Goal: Task Accomplishment & Management: Manage account settings

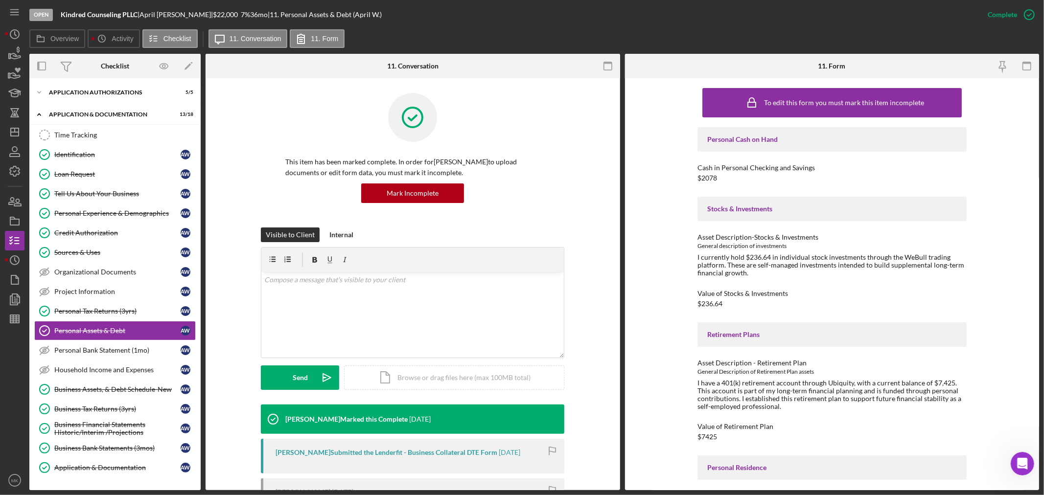
scroll to position [1095, 0]
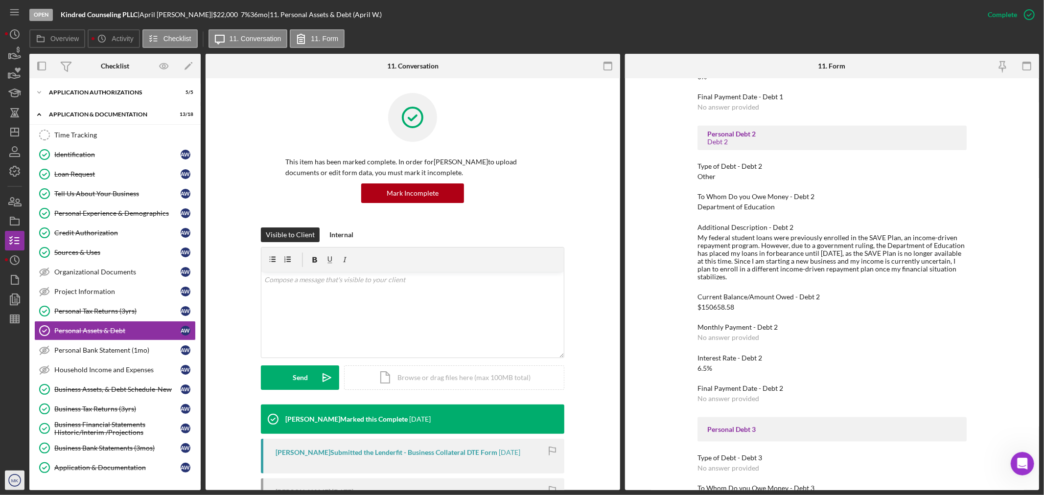
click at [12, 482] on text "MK" at bounding box center [14, 480] width 7 height 5
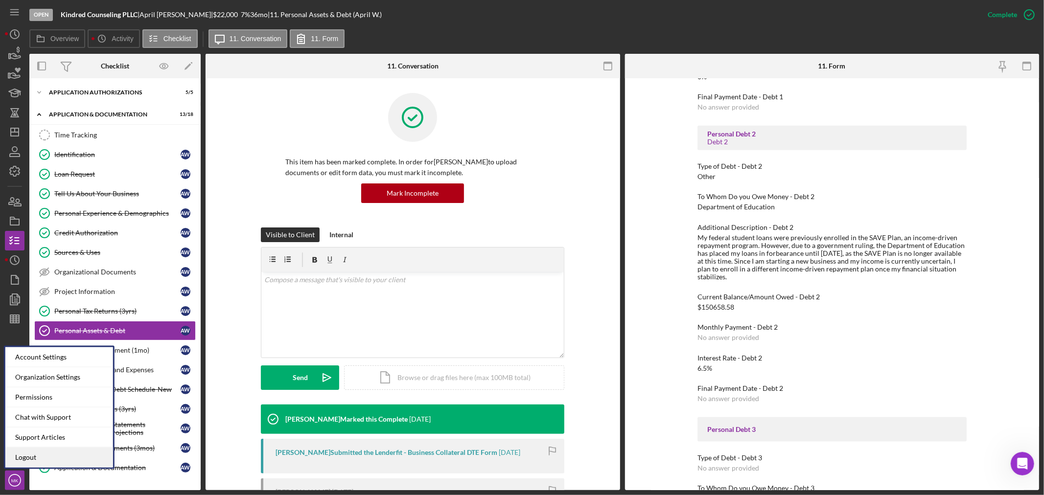
click at [37, 461] on link "Logout" at bounding box center [59, 458] width 108 height 20
